Goal: Navigation & Orientation: Find specific page/section

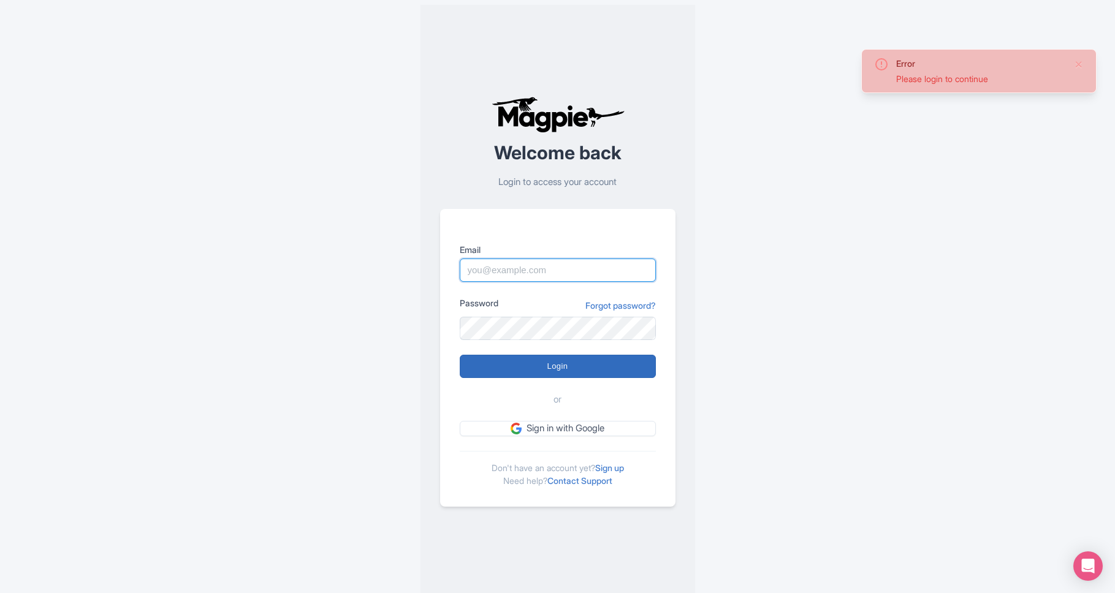
type input "lauren.shannon@arigatojapan.co.jp"
click at [541, 374] on input "Login" at bounding box center [558, 366] width 196 height 23
type input "Logging in..."
